Goal: Obtain resource: Obtain resource

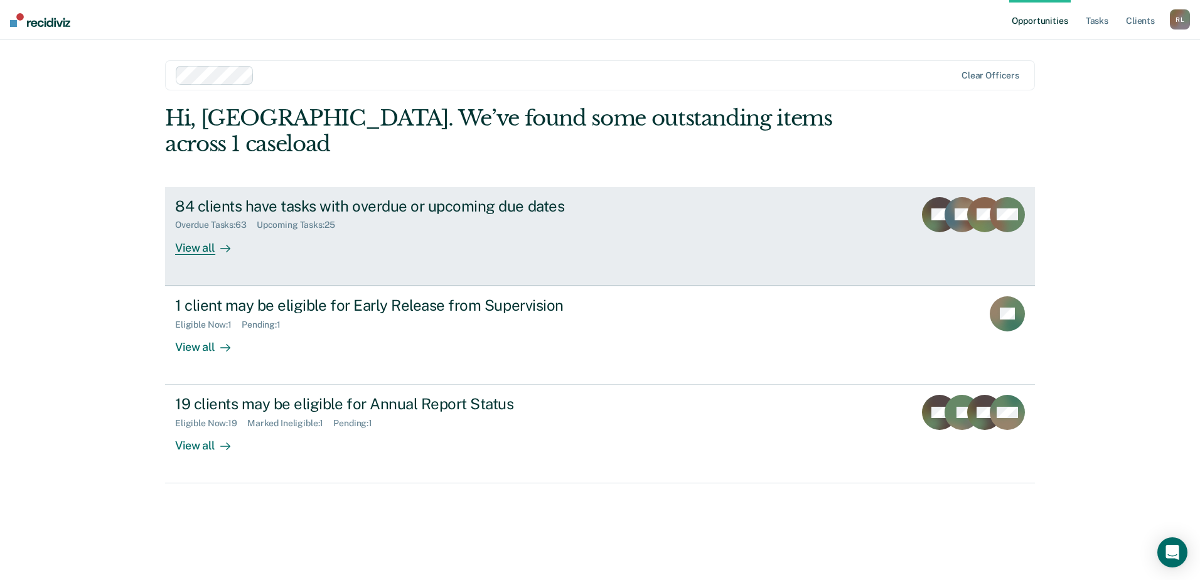
click at [200, 230] on div "View all" at bounding box center [210, 242] width 70 height 24
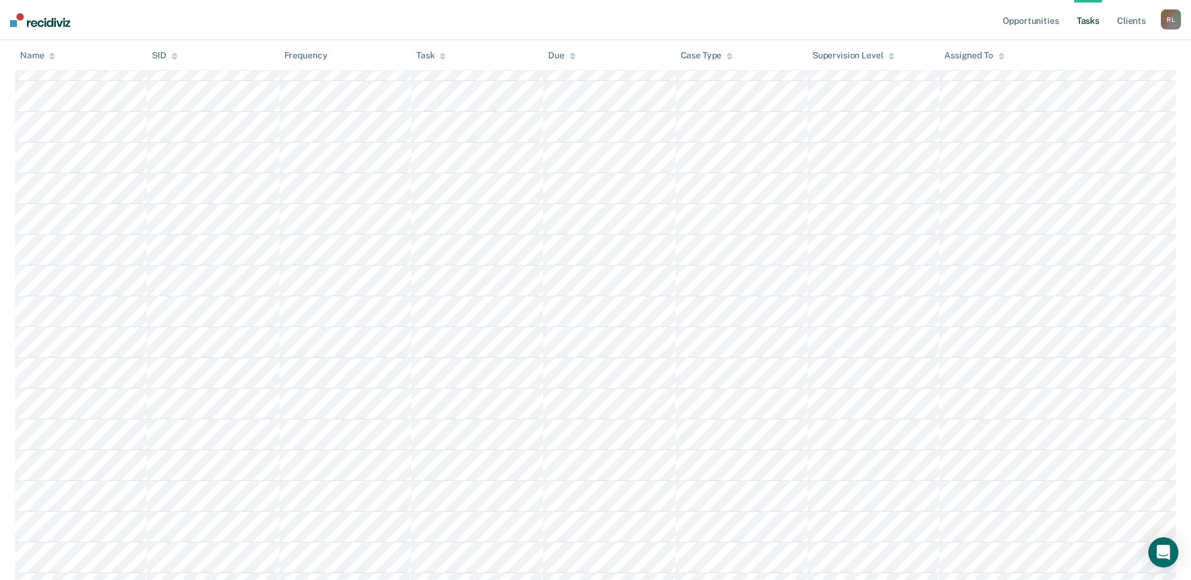
scroll to position [85, 0]
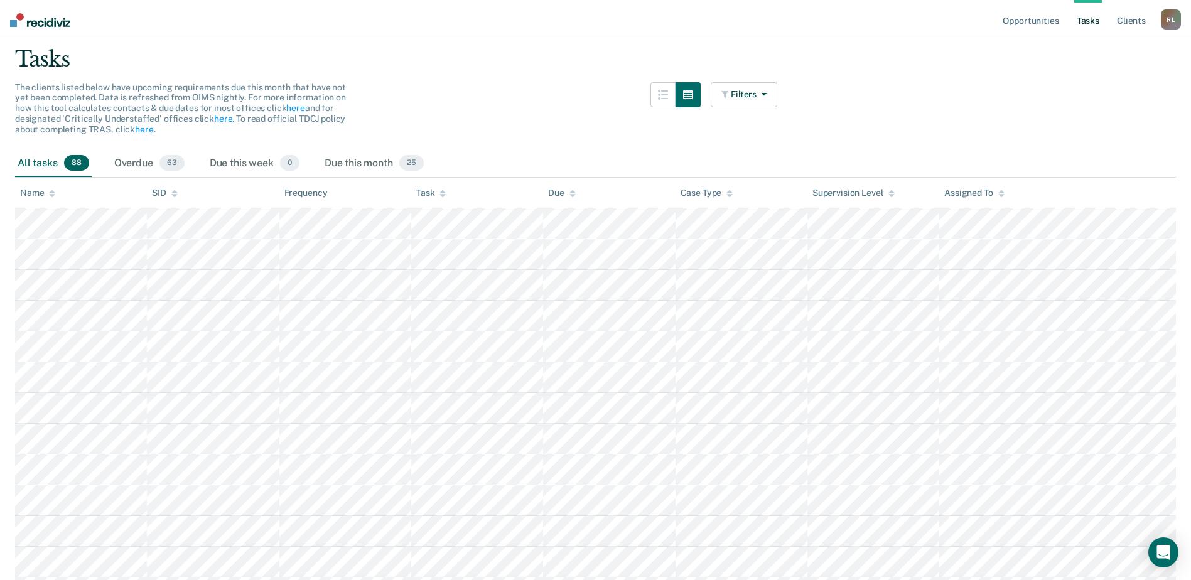
click at [439, 194] on icon at bounding box center [442, 194] width 6 height 8
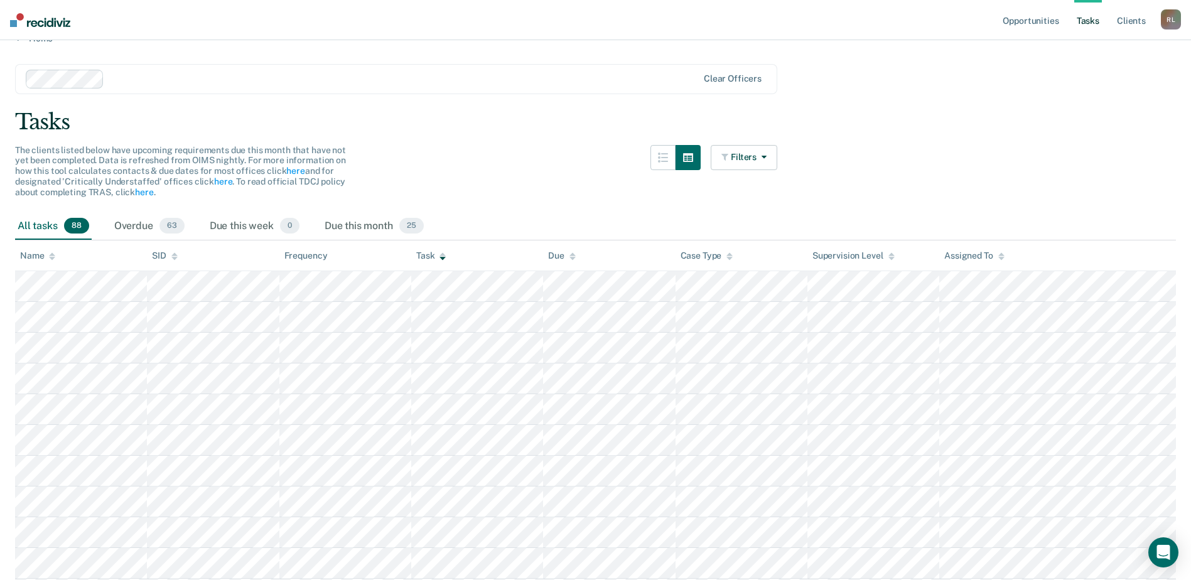
scroll to position [0, 0]
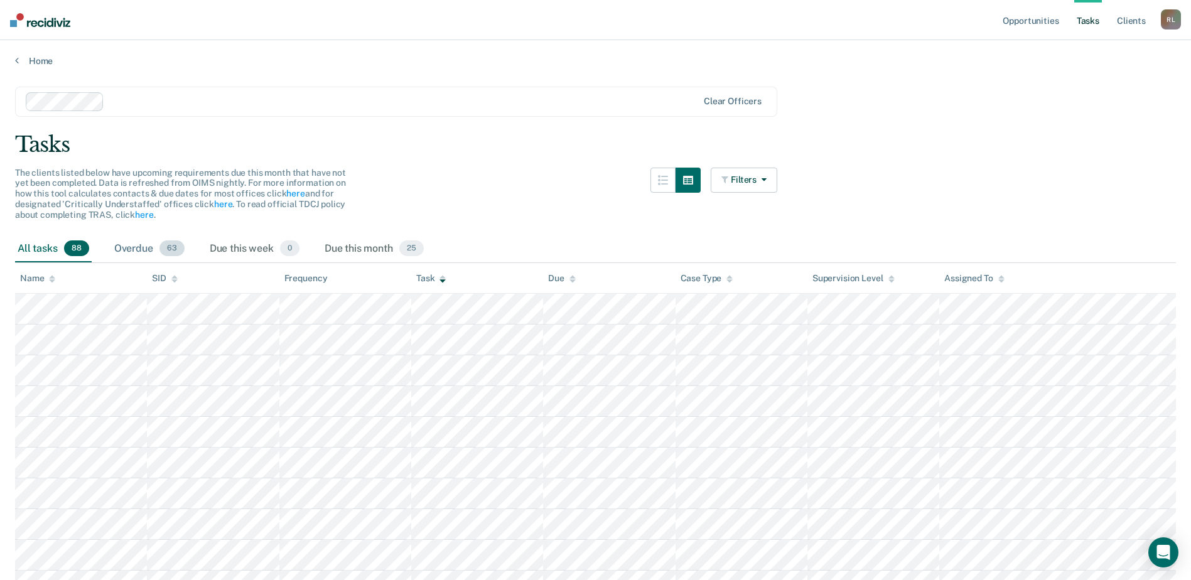
click at [132, 250] on div "Overdue 63" at bounding box center [149, 249] width 75 height 28
click at [340, 245] on div "Due this month 25" at bounding box center [374, 249] width 104 height 28
click at [244, 250] on div "Due this week 0" at bounding box center [254, 249] width 95 height 28
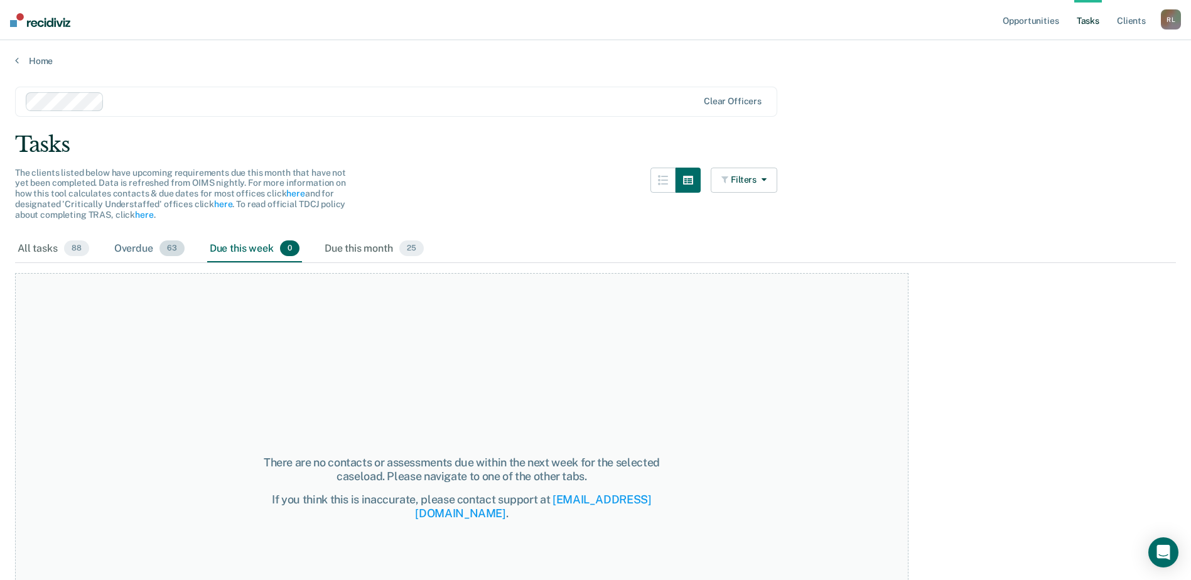
click at [136, 247] on div "Overdue 63" at bounding box center [149, 249] width 75 height 28
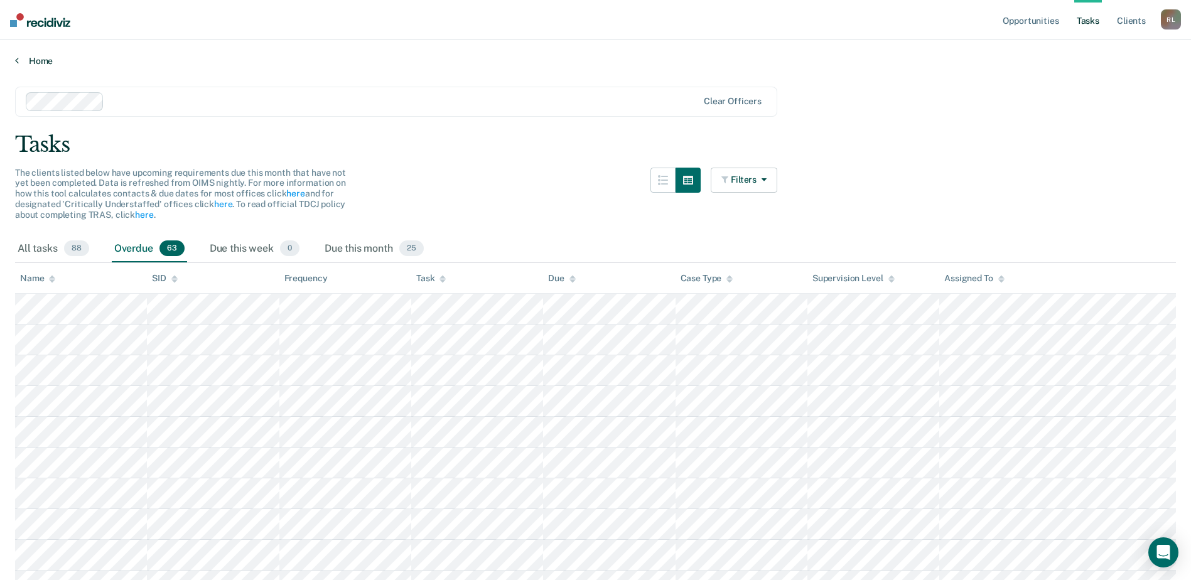
click at [36, 62] on link "Home" at bounding box center [595, 60] width 1161 height 11
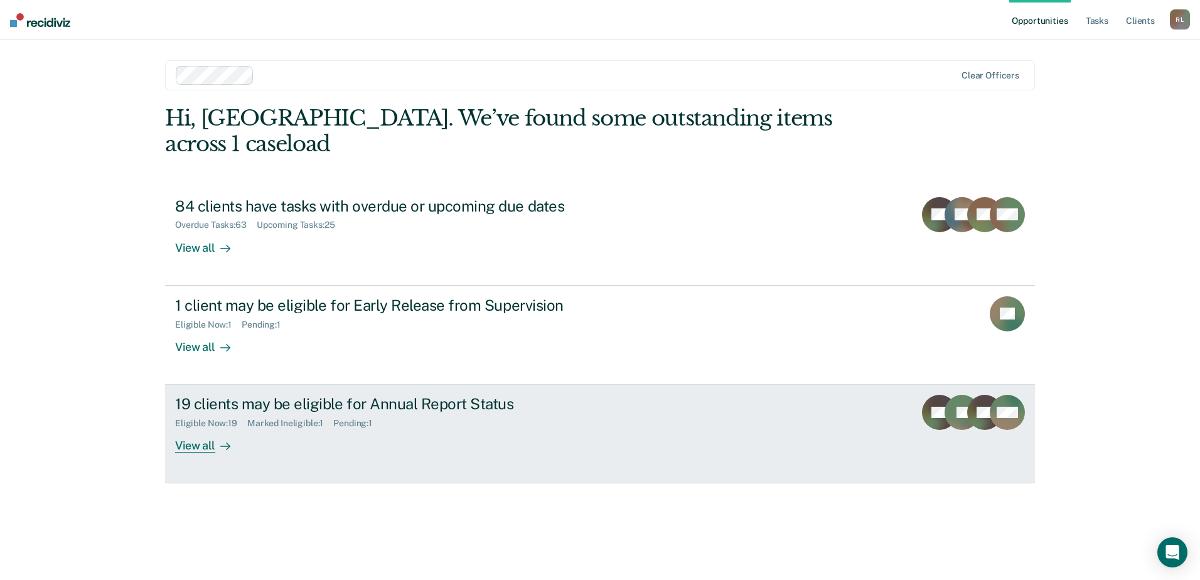
click at [205, 429] on div "View all" at bounding box center [210, 441] width 70 height 24
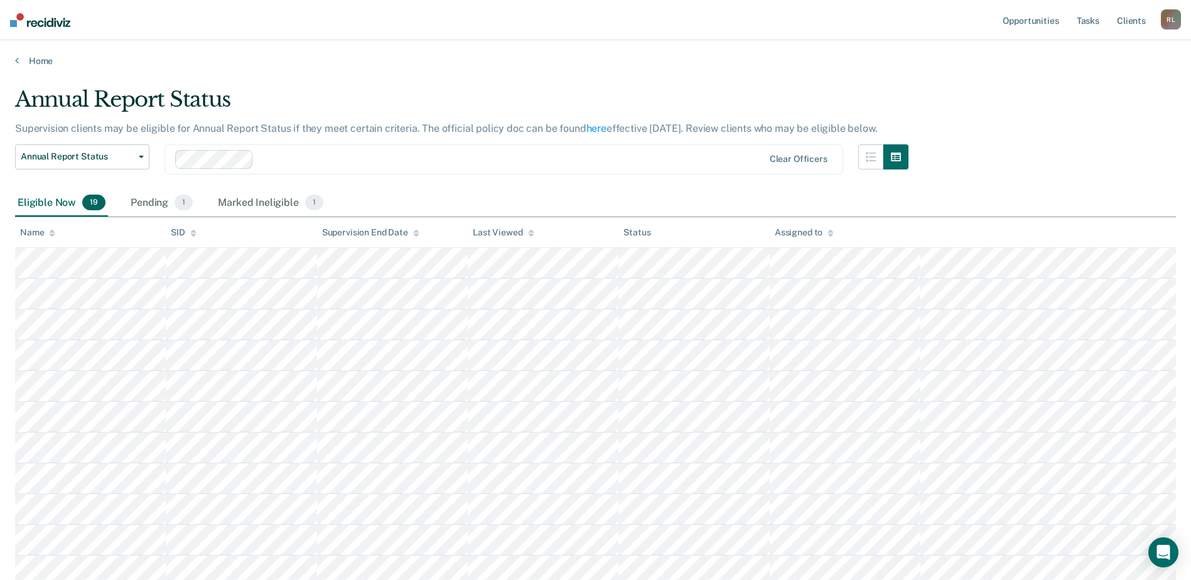
click at [191, 234] on icon at bounding box center [193, 233] width 6 height 8
click at [132, 159] on span "Annual Report Status" at bounding box center [77, 156] width 113 height 11
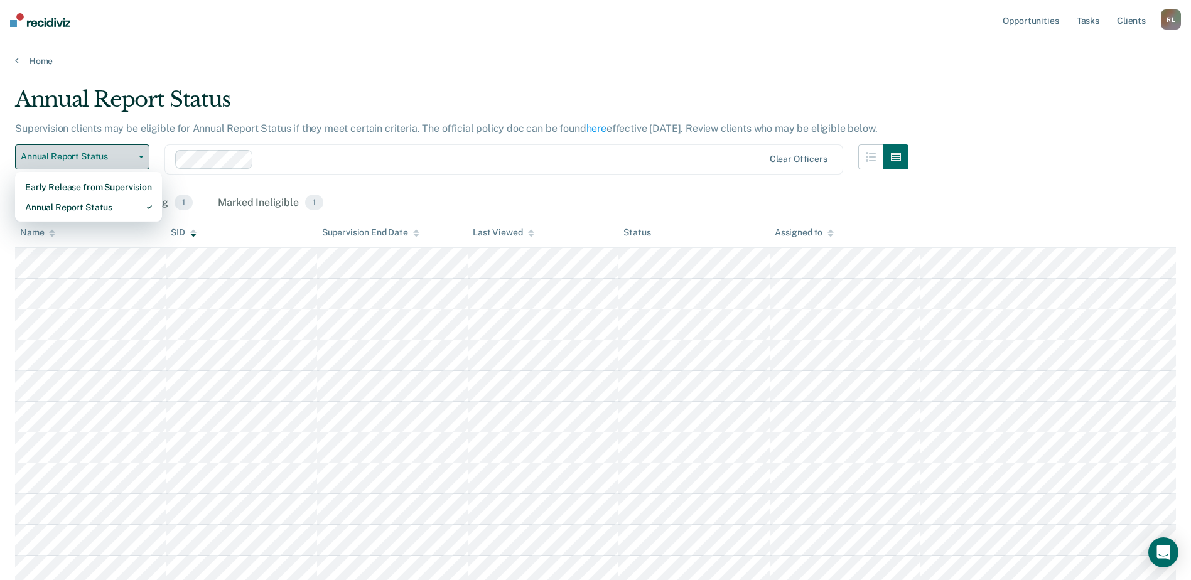
click at [132, 159] on span "Annual Report Status" at bounding box center [77, 156] width 113 height 11
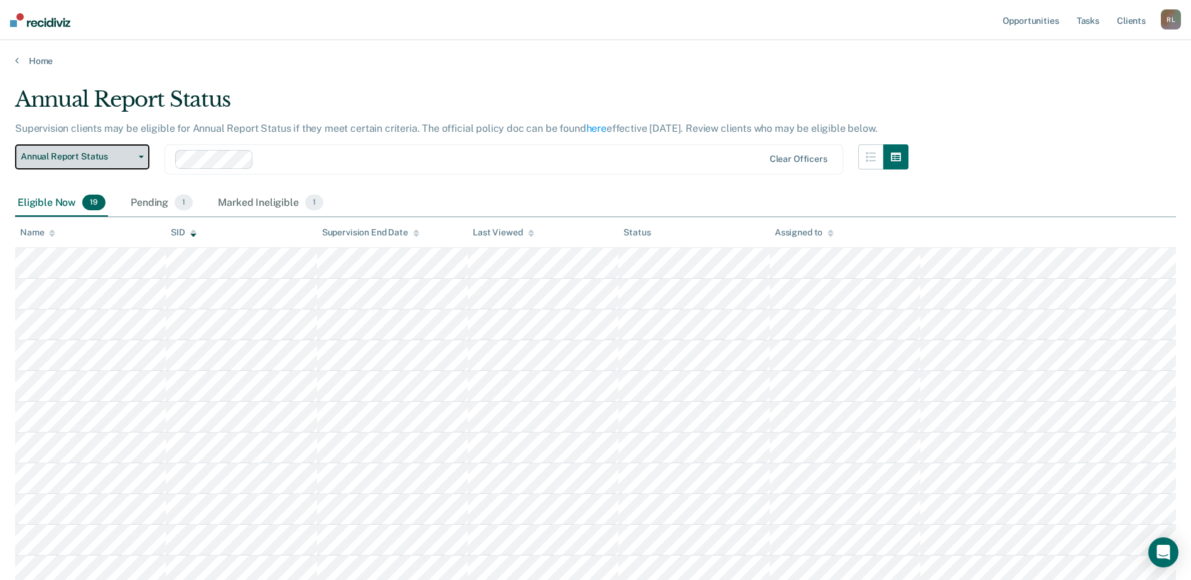
click at [132, 159] on span "Annual Report Status" at bounding box center [77, 156] width 113 height 11
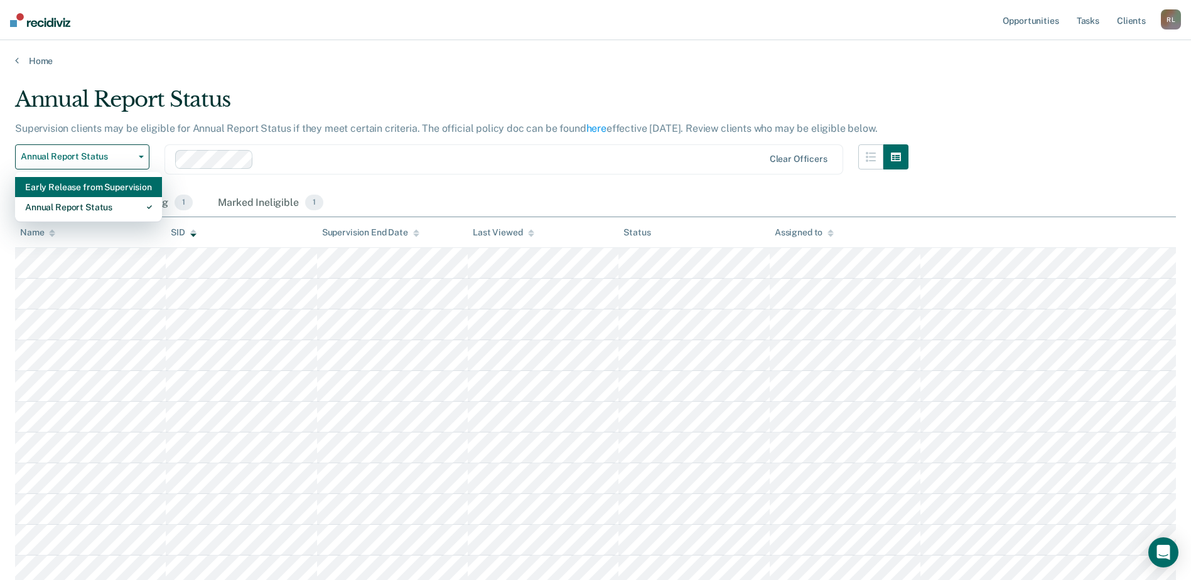
click at [97, 193] on div "Early Release from Supervision" at bounding box center [88, 187] width 127 height 20
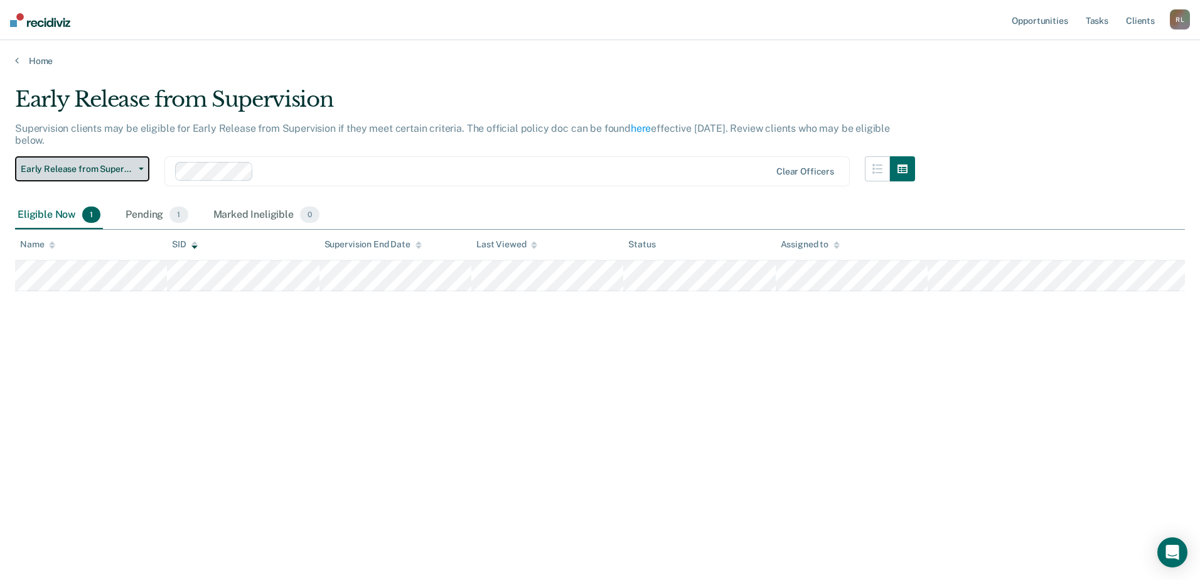
click at [105, 164] on span "Early Release from Supervision" at bounding box center [77, 169] width 113 height 11
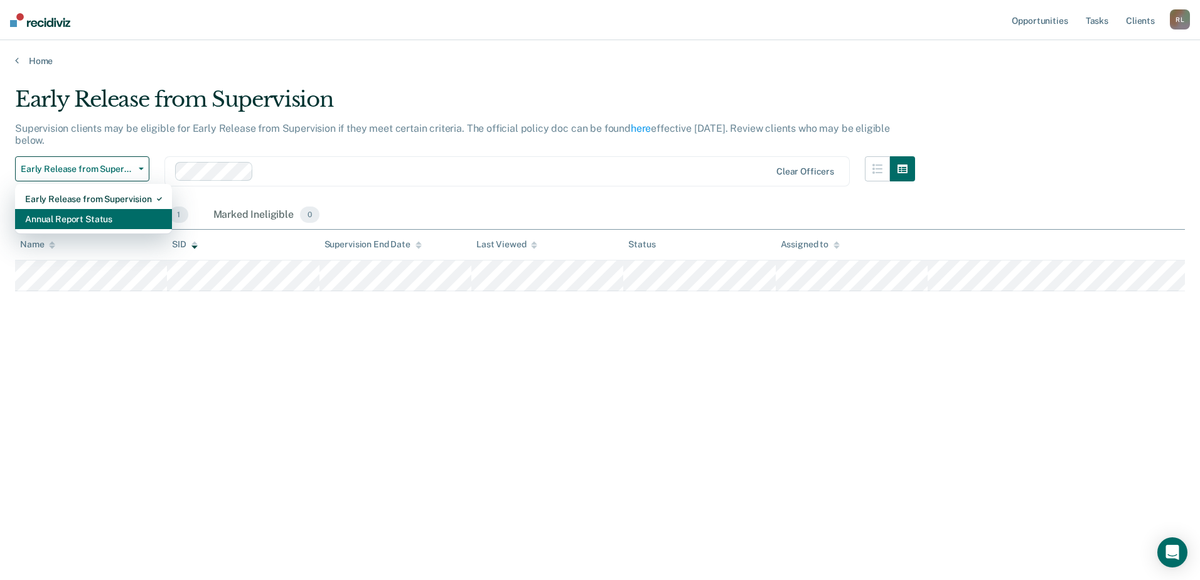
click at [85, 218] on div "Annual Report Status" at bounding box center [93, 219] width 137 height 20
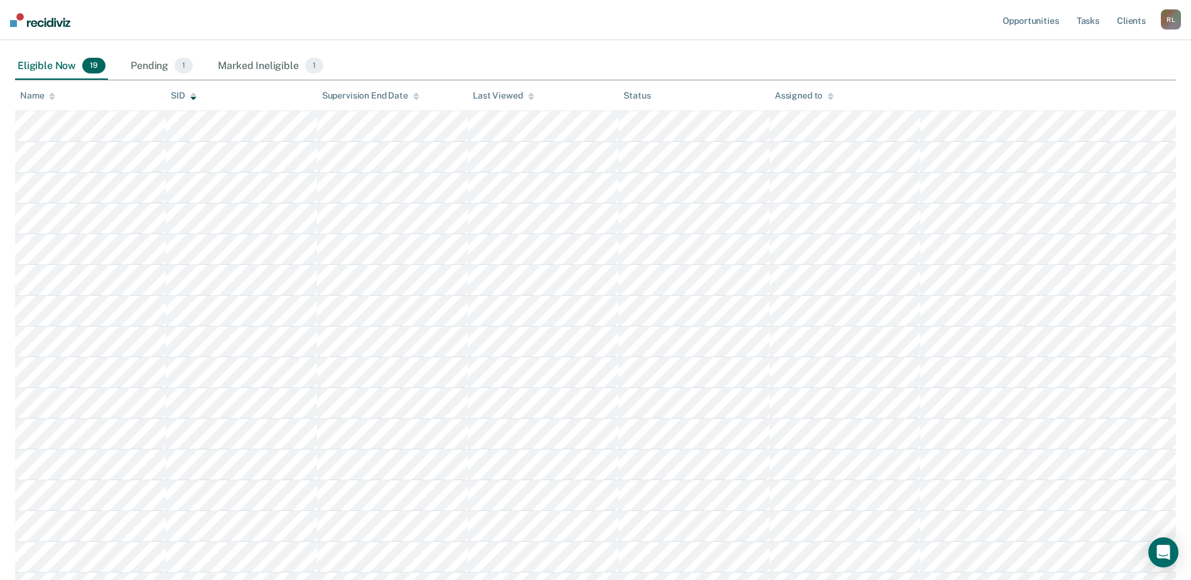
scroll to position [188, 0]
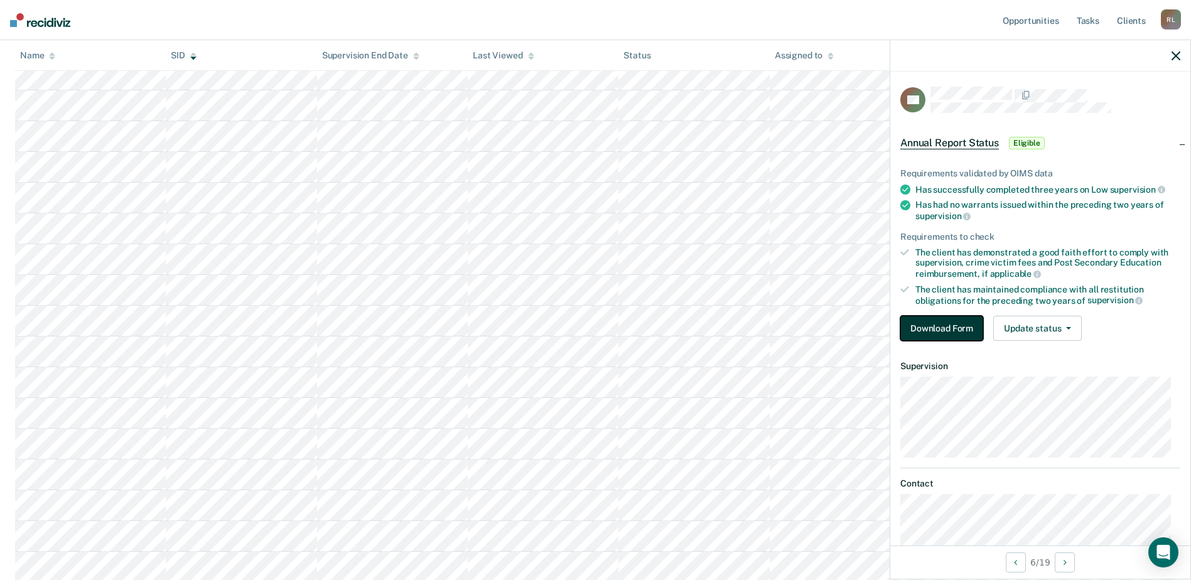
click at [975, 323] on button "Download Form" at bounding box center [941, 328] width 83 height 25
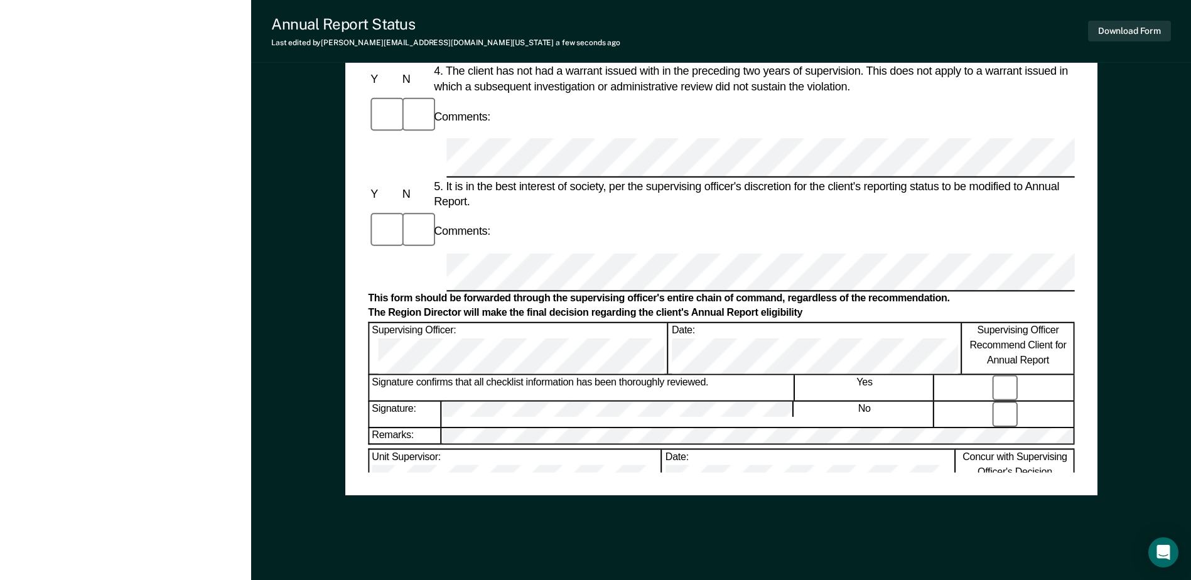
scroll to position [602, 0]
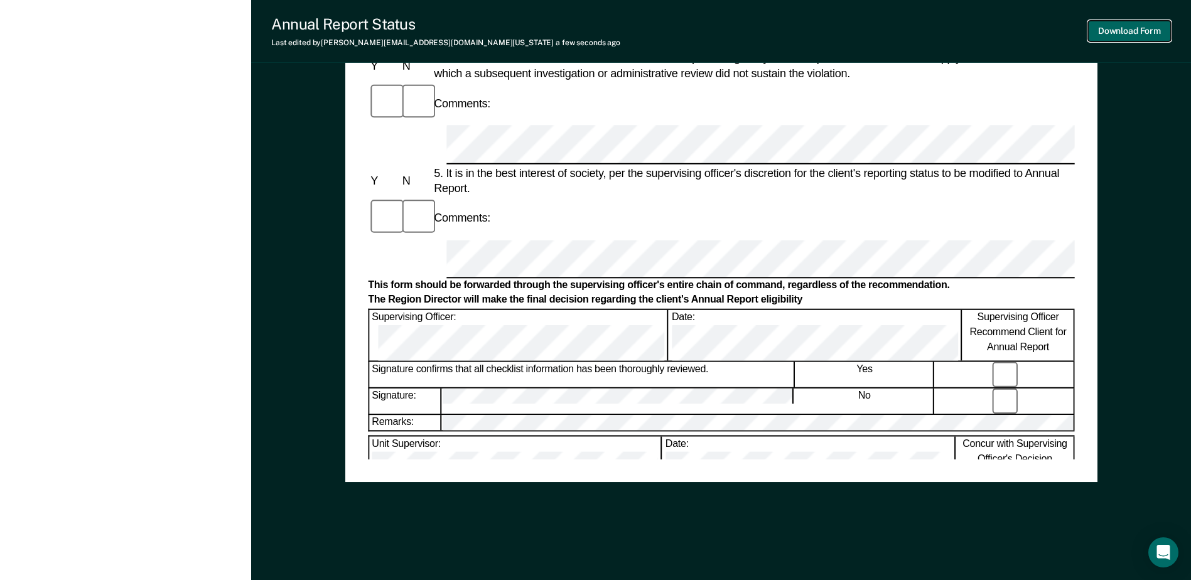
click at [1146, 38] on button "Download Form" at bounding box center [1129, 31] width 83 height 21
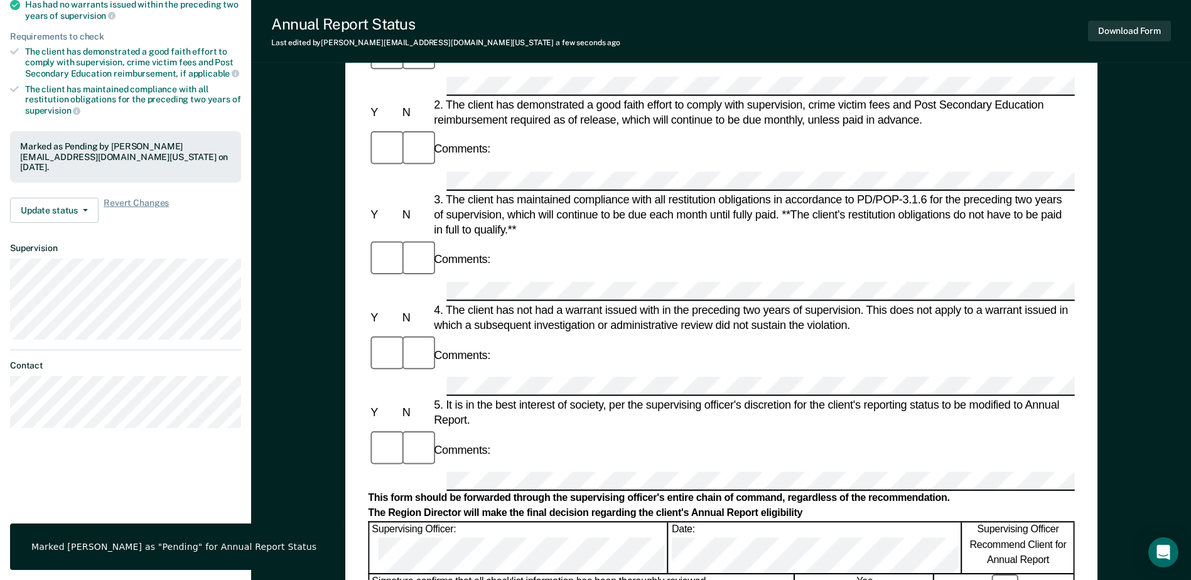
scroll to position [0, 0]
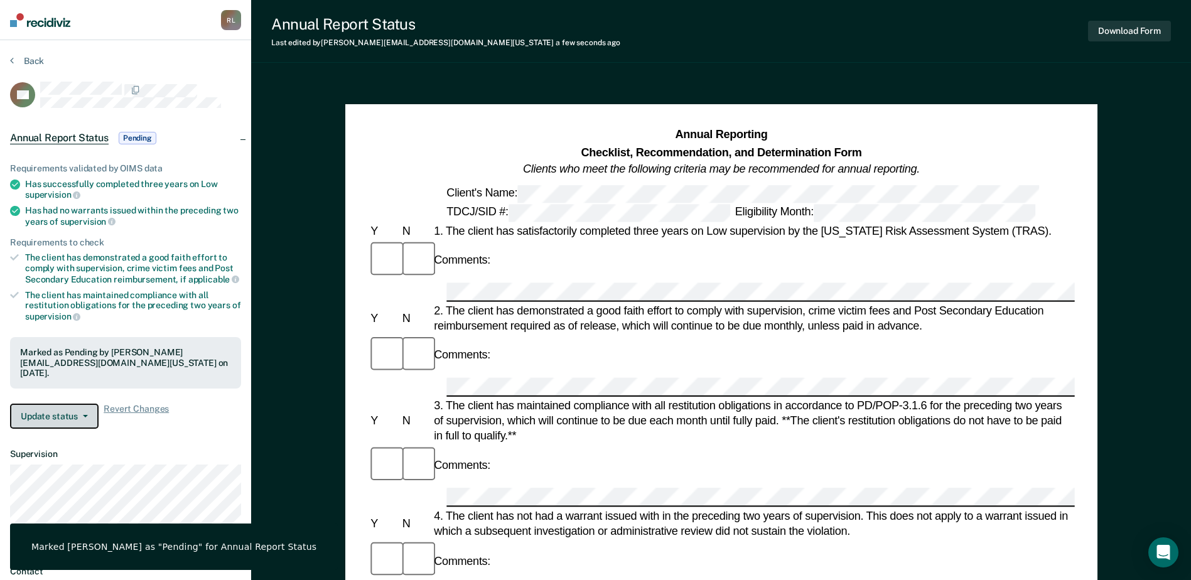
click at [60, 405] on button "Update status" at bounding box center [54, 416] width 89 height 25
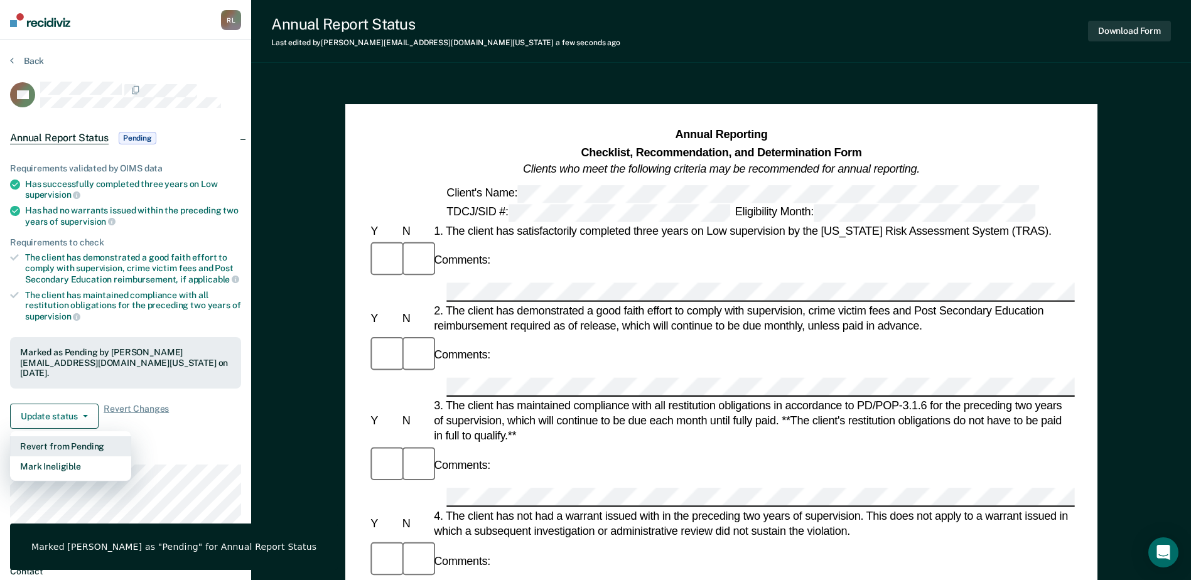
click at [70, 436] on button "Revert from Pending" at bounding box center [70, 446] width 121 height 20
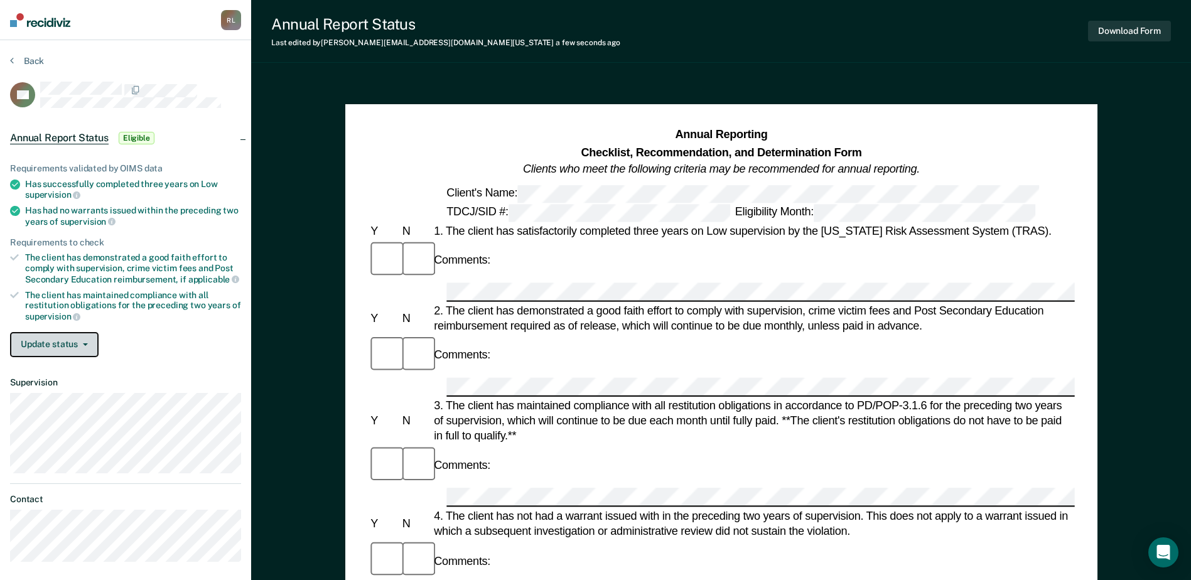
click at [75, 347] on button "Update status" at bounding box center [54, 344] width 89 height 25
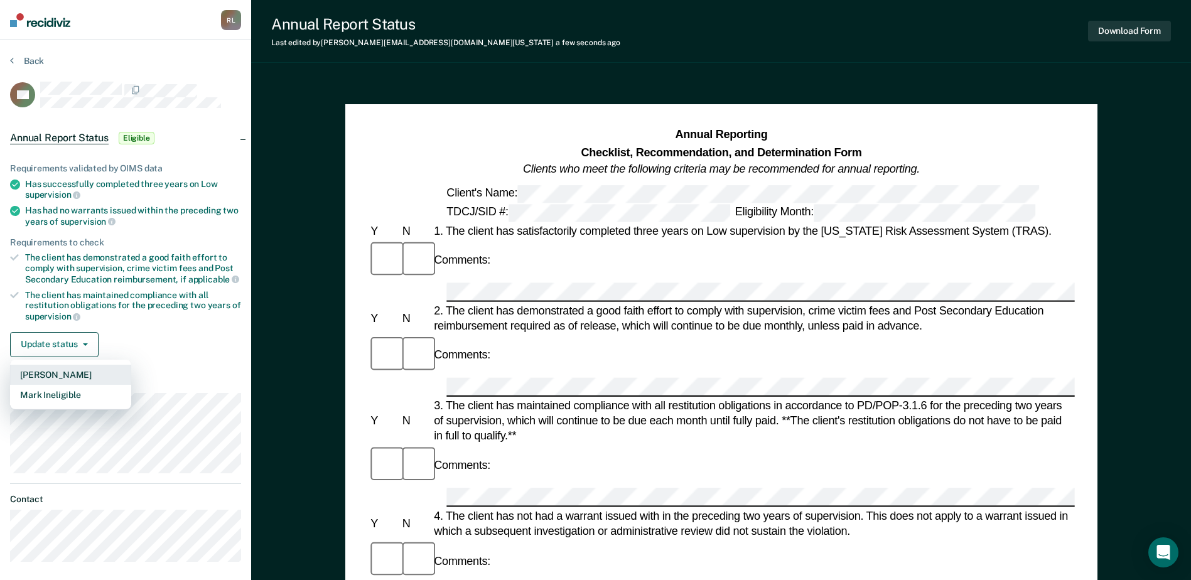
click at [75, 377] on button "[PERSON_NAME]" at bounding box center [70, 375] width 121 height 20
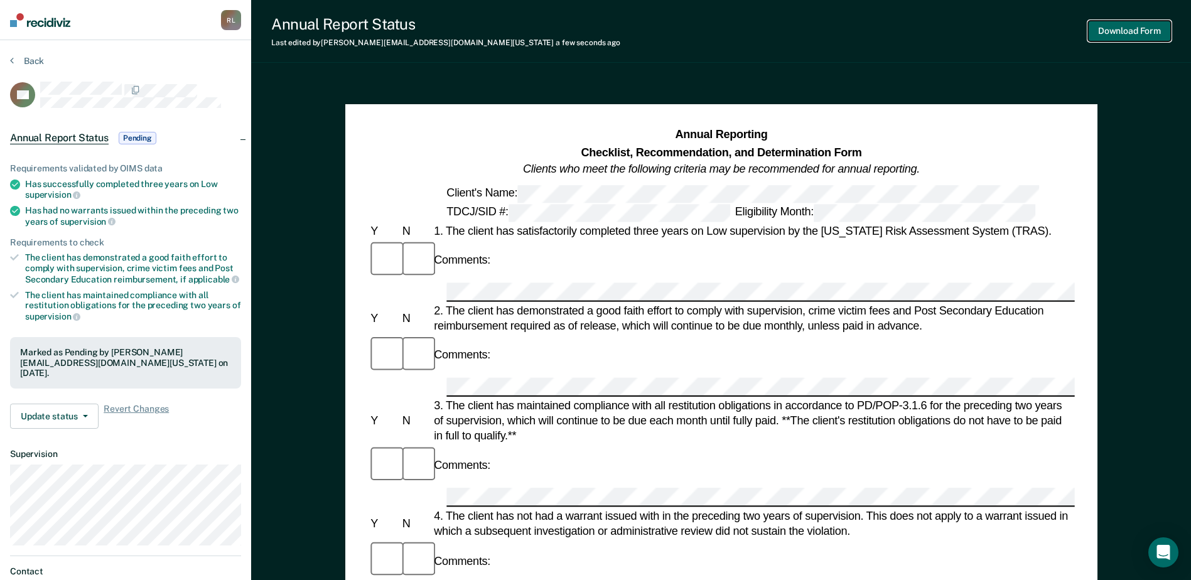
click at [1124, 33] on button "Download Form" at bounding box center [1129, 31] width 83 height 21
click at [26, 58] on button "Back" at bounding box center [27, 60] width 34 height 11
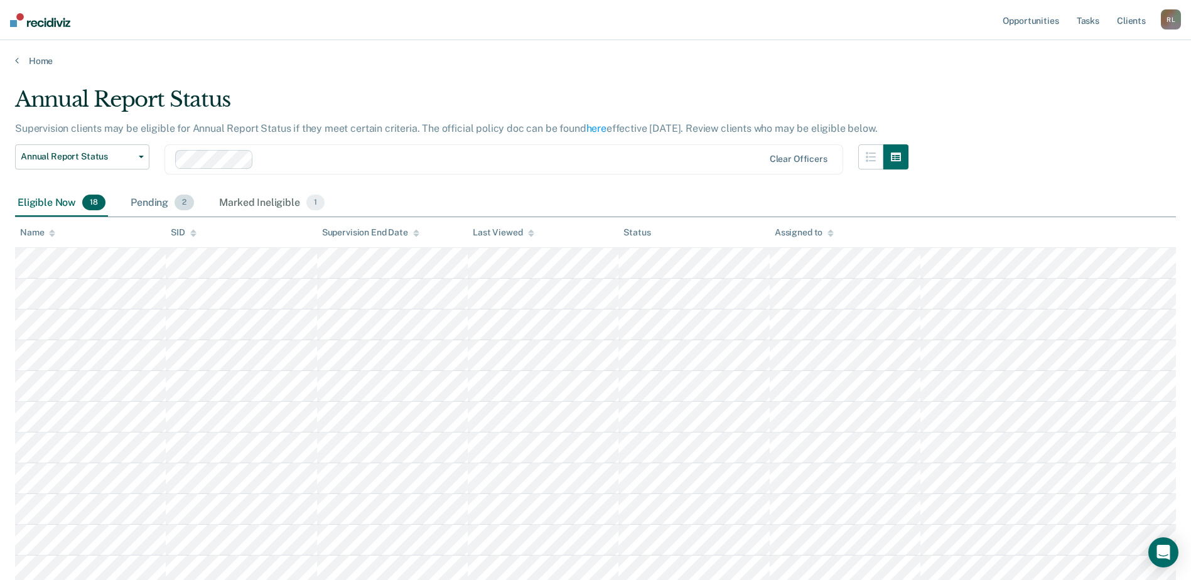
click at [161, 207] on div "Pending 2" at bounding box center [162, 204] width 68 height 28
